Goal: Find specific page/section: Find specific page/section

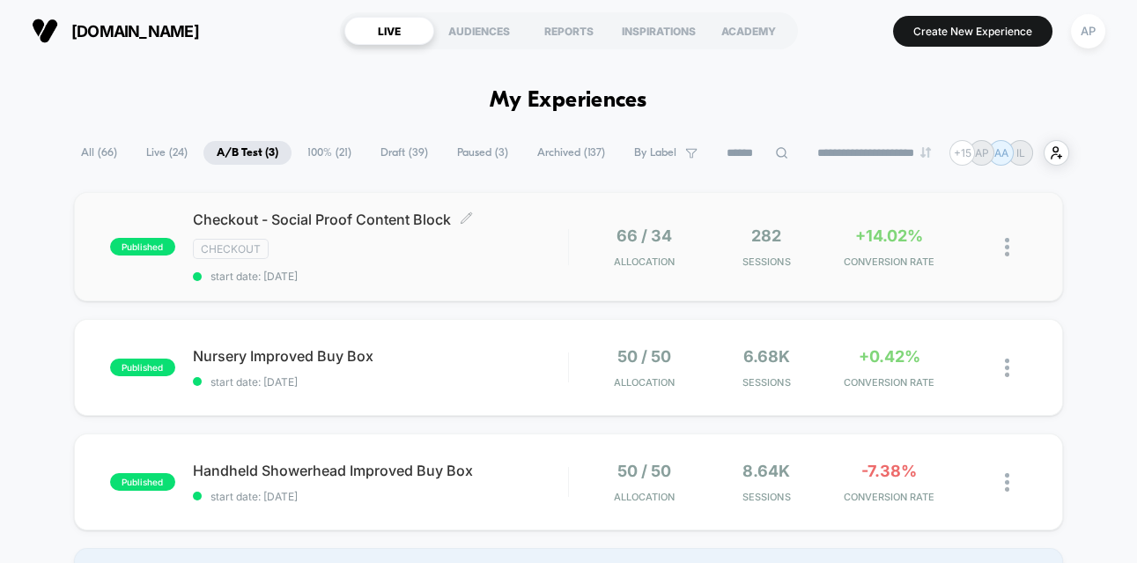
click at [458, 266] on div "Checkout - Social Proof Content Block Click to edit experience details Click to…" at bounding box center [380, 246] width 375 height 72
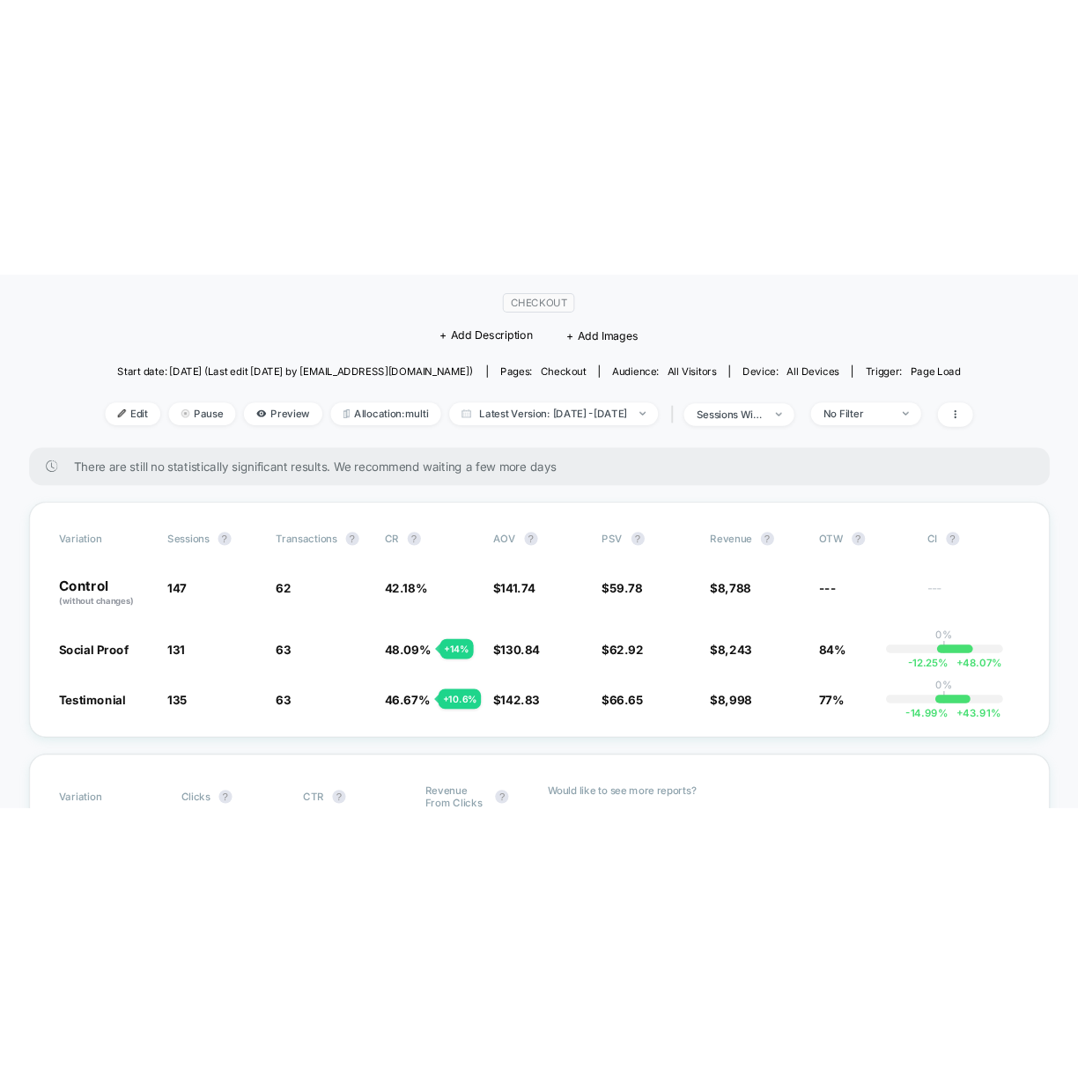
scroll to position [151, 0]
